Goal: Transaction & Acquisition: Purchase product/service

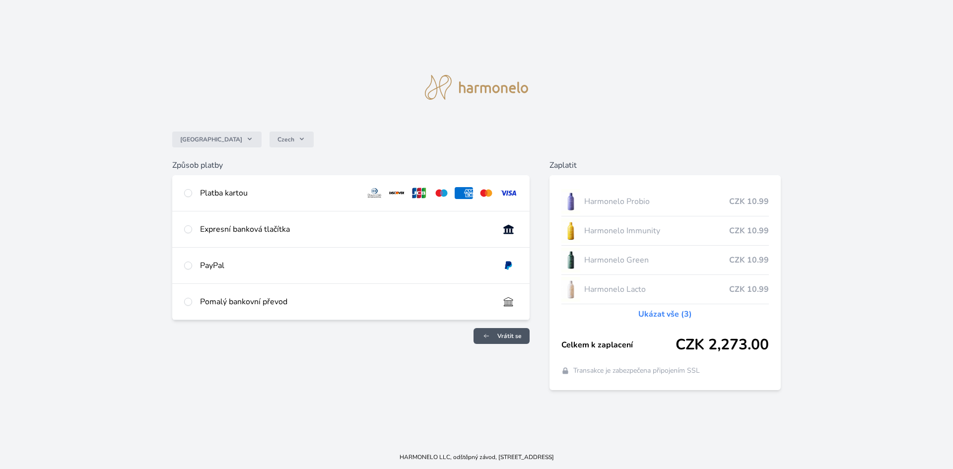
click at [506, 335] on span "Vrátit se" at bounding box center [510, 336] width 24 height 8
click at [189, 303] on input "radio" at bounding box center [188, 302] width 8 height 8
radio input "true"
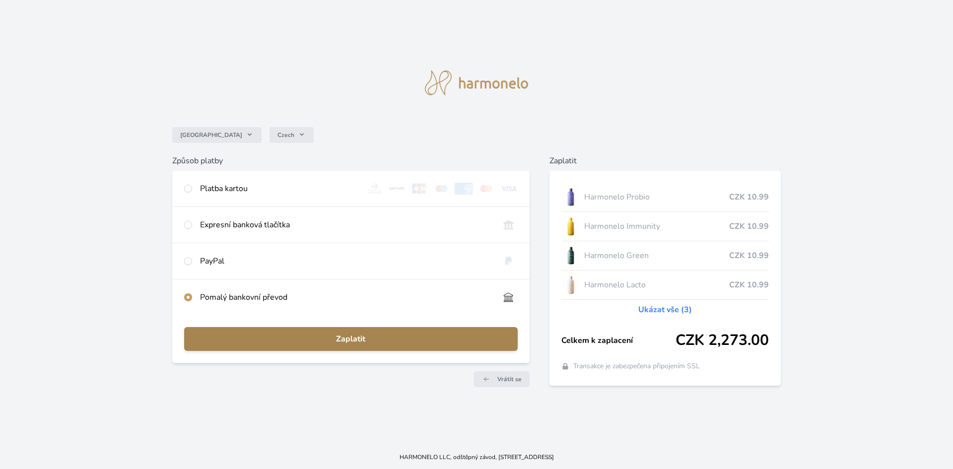
drag, startPoint x: 360, startPoint y: 336, endPoint x: 369, endPoint y: 340, distance: 10.1
click at [359, 336] on span "Zaplatit" at bounding box center [351, 339] width 318 height 12
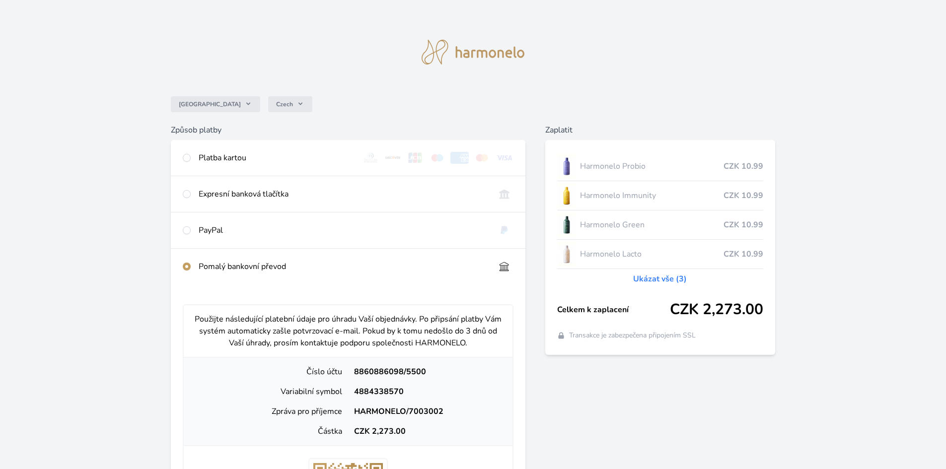
scroll to position [277, 0]
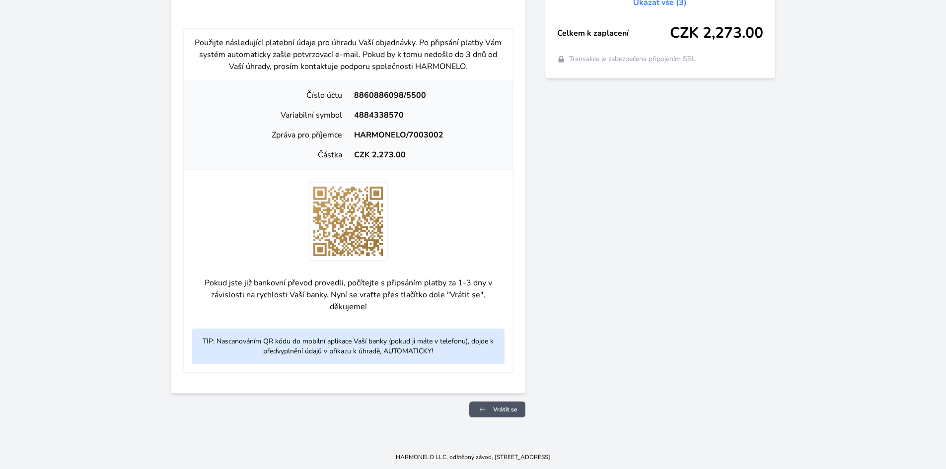
click at [507, 415] on link "Vrátit se" at bounding box center [497, 410] width 56 height 16
